Goal: Task Accomplishment & Management: Use online tool/utility

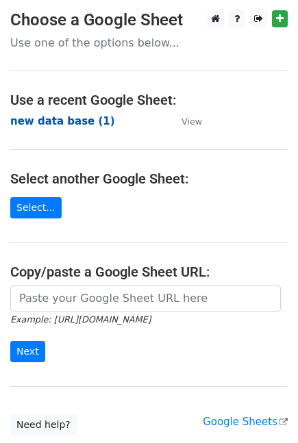
click at [55, 117] on strong "new data base (1)" at bounding box center [62, 121] width 105 height 12
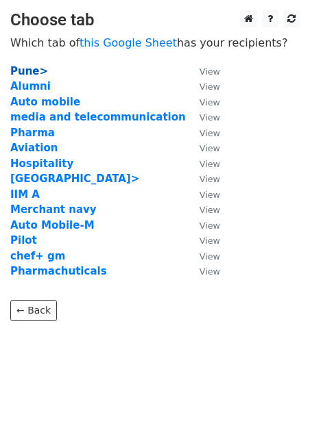
click at [32, 74] on strong "Pune>" at bounding box center [29, 71] width 38 height 12
